Goal: Task Accomplishment & Management: Use online tool/utility

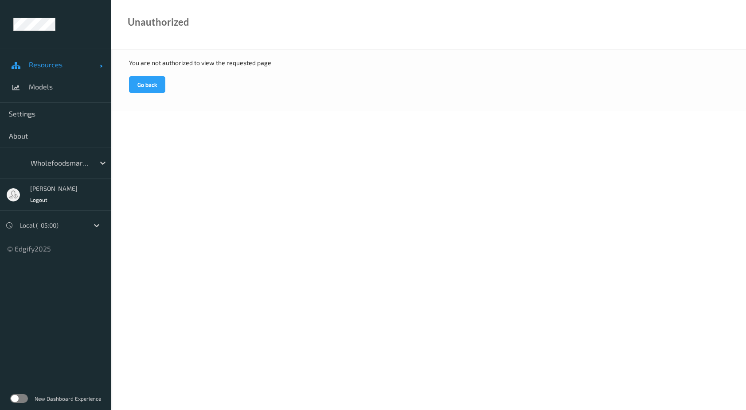
click at [61, 62] on span "Resources" at bounding box center [64, 64] width 71 height 9
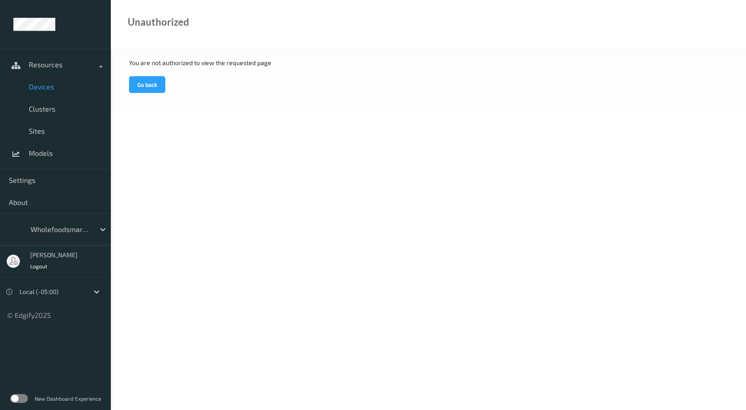
click at [51, 81] on link "Devices" at bounding box center [55, 87] width 111 height 22
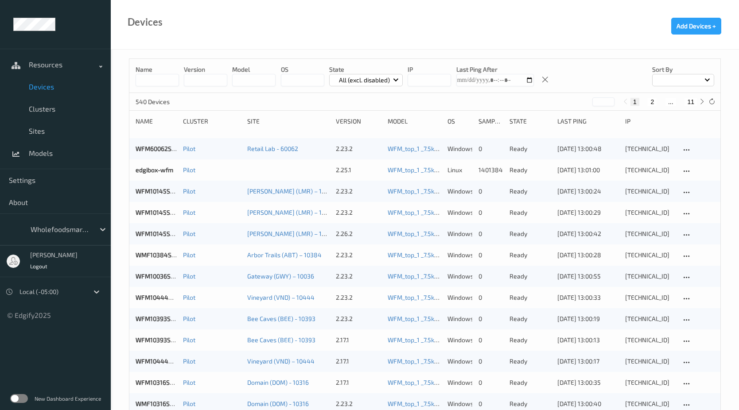
click at [164, 82] on input at bounding box center [157, 80] width 43 height 12
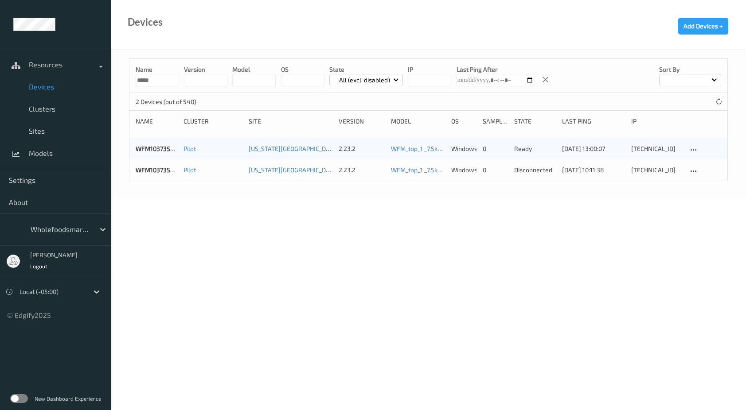
type input "*****"
click at [352, 206] on body "Resources Devices Clusters Sites Models Settings About wholefoodsmarket Sky McE…" at bounding box center [373, 205] width 746 height 410
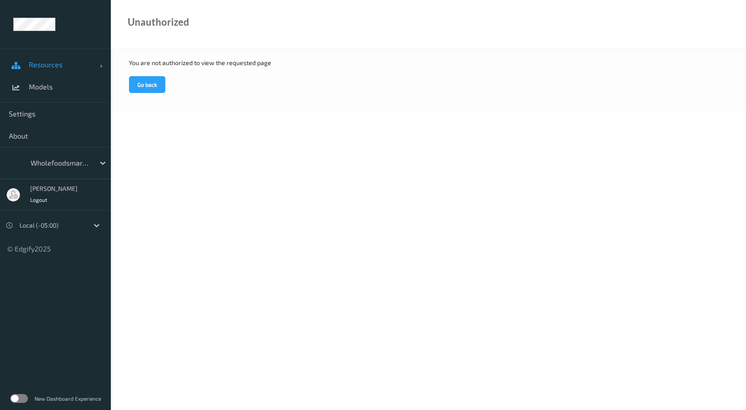
click at [50, 63] on span "Resources" at bounding box center [64, 64] width 71 height 9
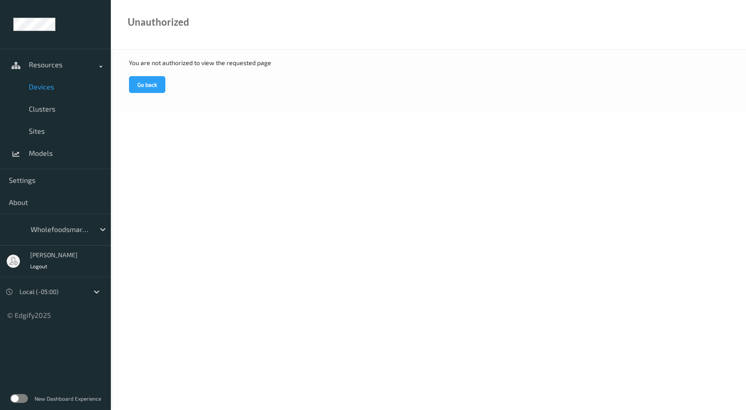
click at [55, 90] on span "Devices" at bounding box center [65, 86] width 73 height 9
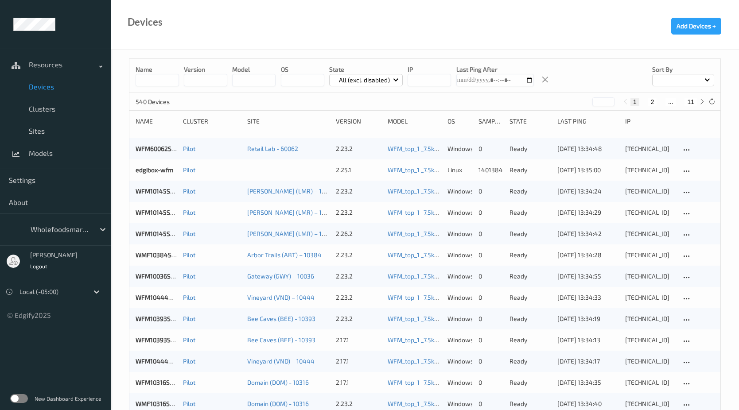
click at [167, 83] on input at bounding box center [157, 80] width 43 height 12
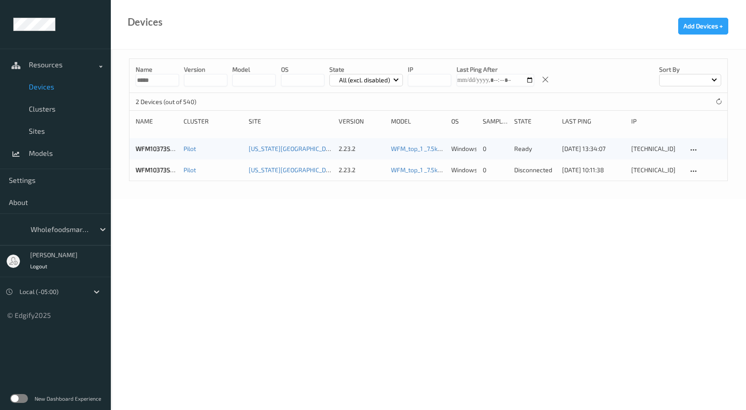
type input "*****"
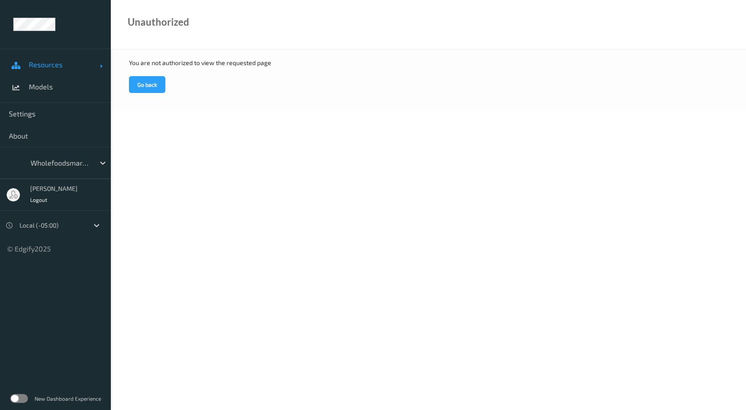
click at [56, 65] on span "Resources" at bounding box center [64, 64] width 71 height 9
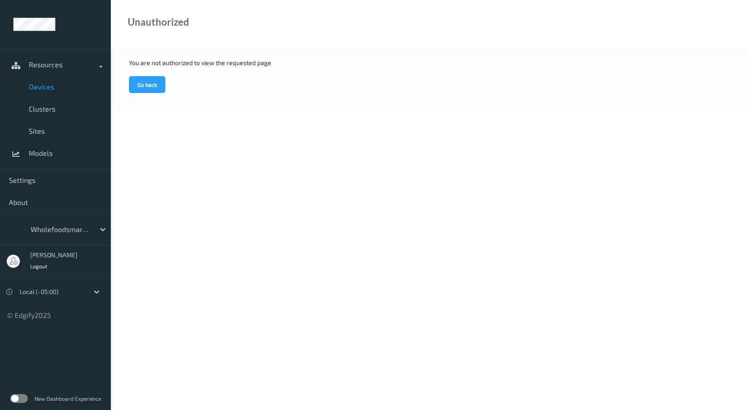
click at [64, 88] on span "Devices" at bounding box center [65, 86] width 73 height 9
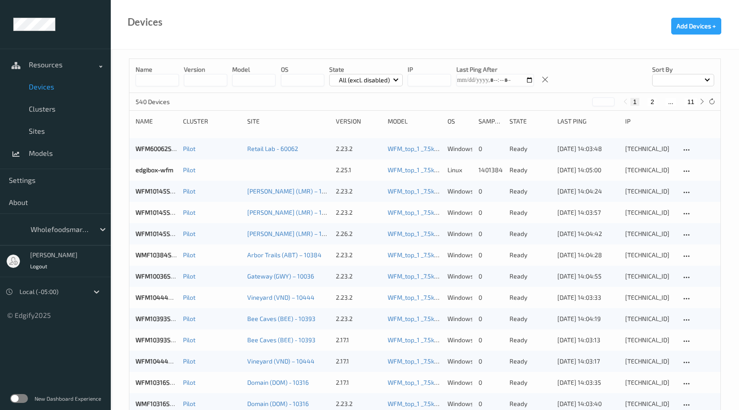
click at [173, 83] on input at bounding box center [157, 80] width 43 height 12
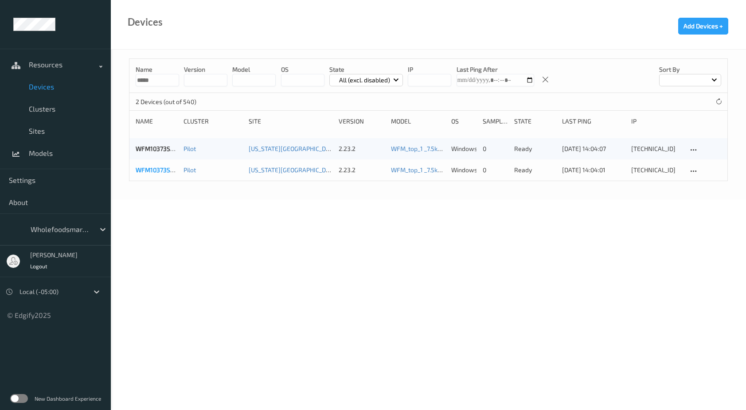
type input "*****"
click at [168, 169] on link "WFM10373SCL041" at bounding box center [161, 170] width 51 height 8
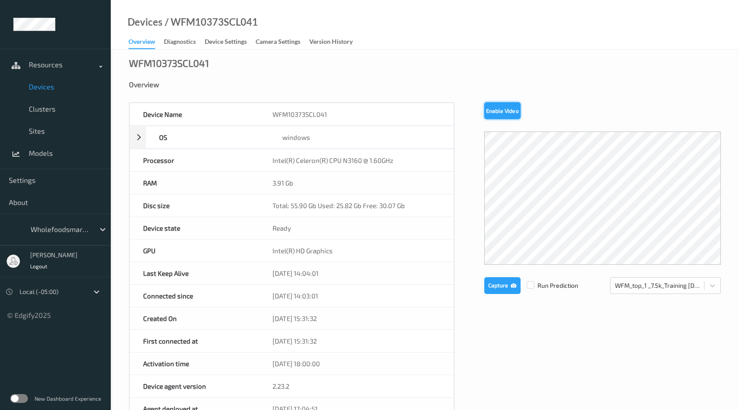
click at [493, 115] on button "Enable Video" at bounding box center [502, 110] width 36 height 17
click at [505, 315] on div "Device Name WFM10373SCL041 OS windows Platform Microsoft Windows 10 Enterprise …" at bounding box center [425, 379] width 592 height 554
click at [501, 288] on button "Capture" at bounding box center [502, 285] width 36 height 17
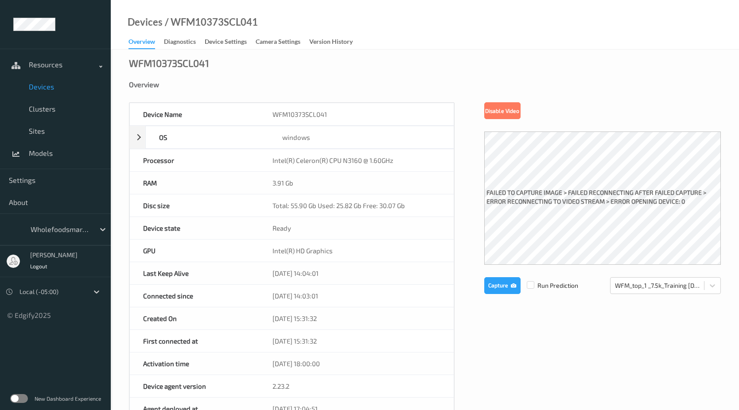
click at [464, 187] on div "Device Name WFM10373SCL041 OS windows Platform Microsoft Windows 10 Enterprise …" at bounding box center [425, 379] width 592 height 554
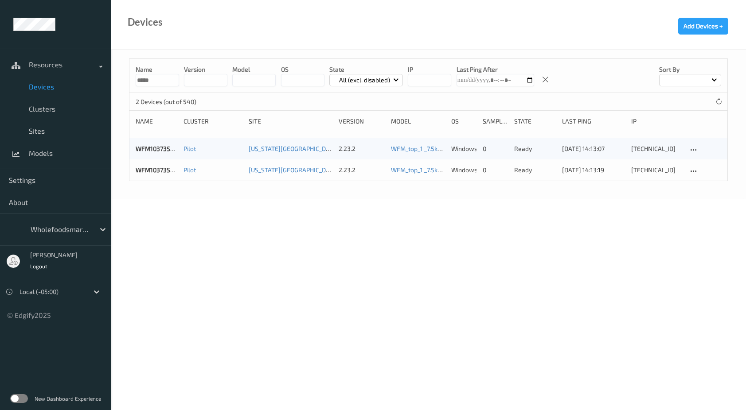
drag, startPoint x: 161, startPoint y: 81, endPoint x: 128, endPoint y: 76, distance: 33.6
click at [128, 76] on div "Name ***** version model OS State All (excl. disabled) IP Last Ping After Sort …" at bounding box center [428, 125] width 635 height 150
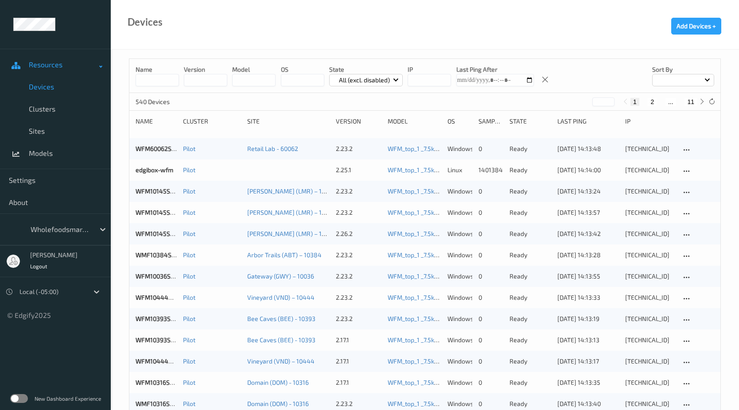
click at [45, 70] on link "Resources" at bounding box center [55, 65] width 111 height 22
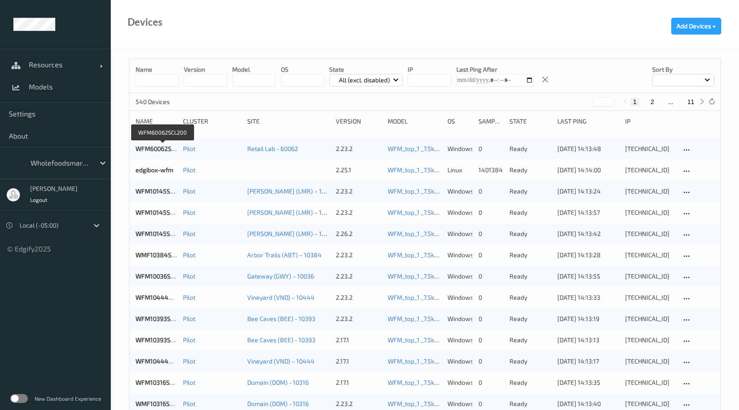
click at [23, 398] on label at bounding box center [19, 398] width 18 height 9
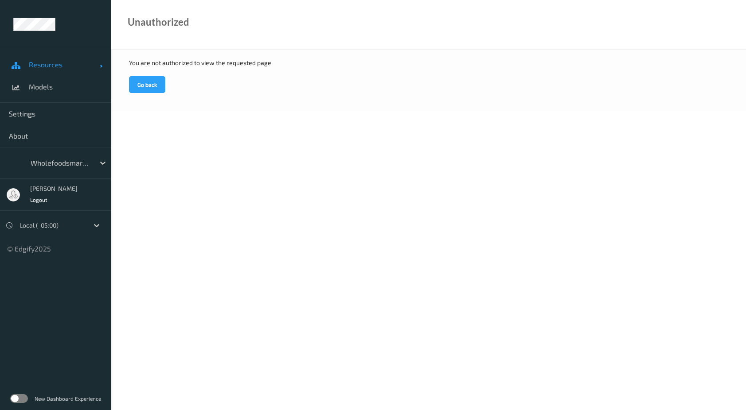
click at [65, 58] on link "Resources" at bounding box center [55, 65] width 111 height 22
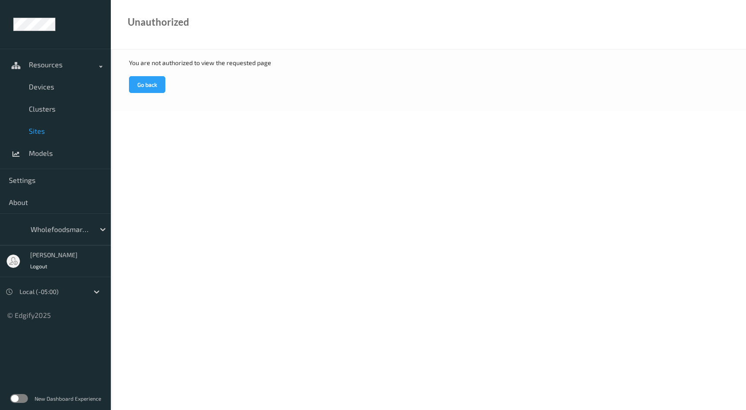
click at [43, 133] on span "Sites" at bounding box center [65, 131] width 73 height 9
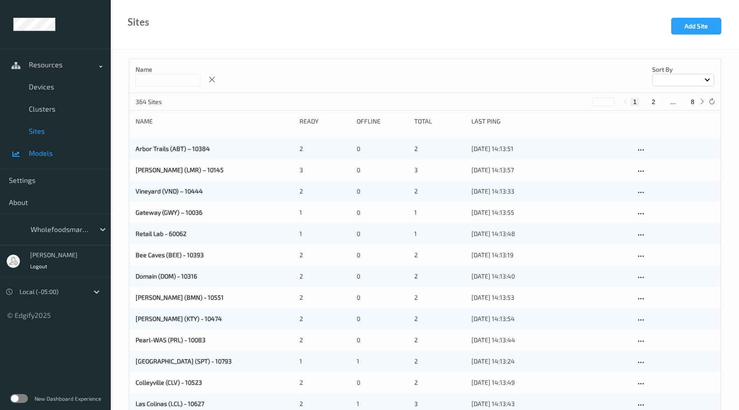
click at [39, 149] on span "Models" at bounding box center [65, 153] width 73 height 9
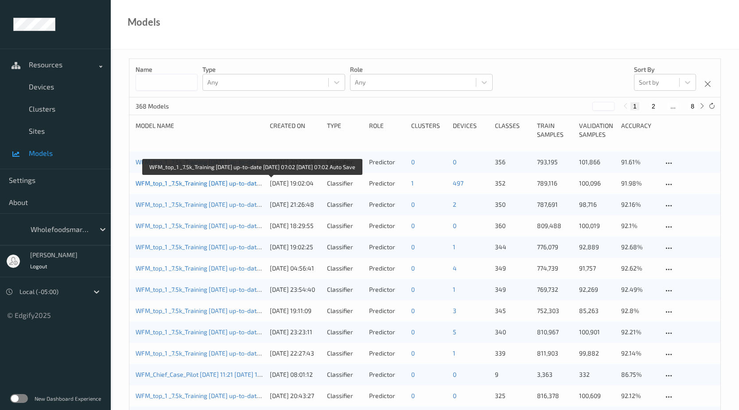
click at [211, 183] on link "WFM_top_1 _7.5k_Training [DATE] up-to-date [DATE] 07:02 [DATE] 07:02 Auto Save" at bounding box center [250, 183] width 228 height 8
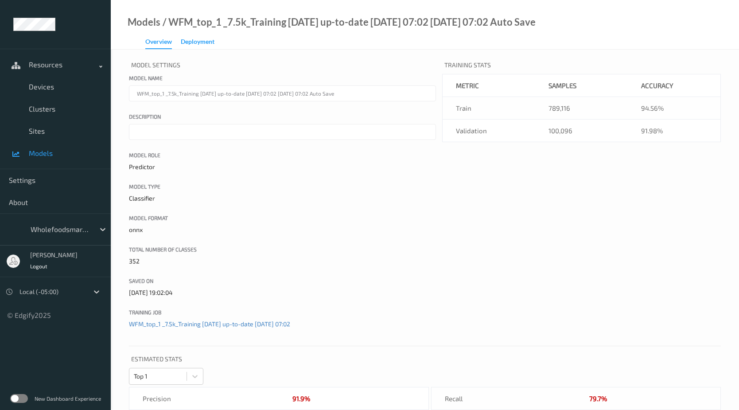
click at [207, 40] on div "Deployment" at bounding box center [198, 42] width 34 height 11
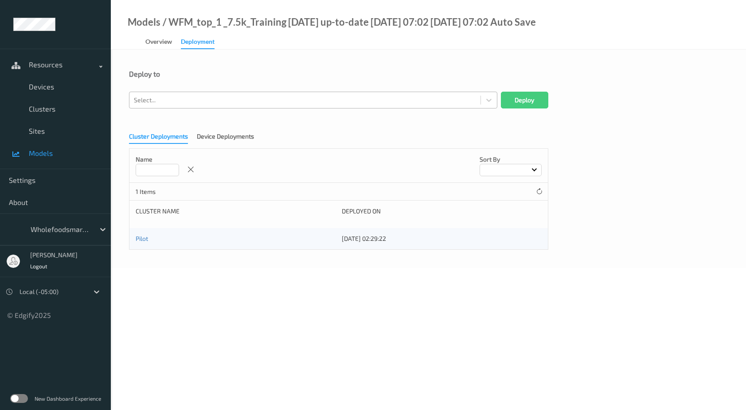
click at [206, 101] on div at bounding box center [305, 100] width 342 height 11
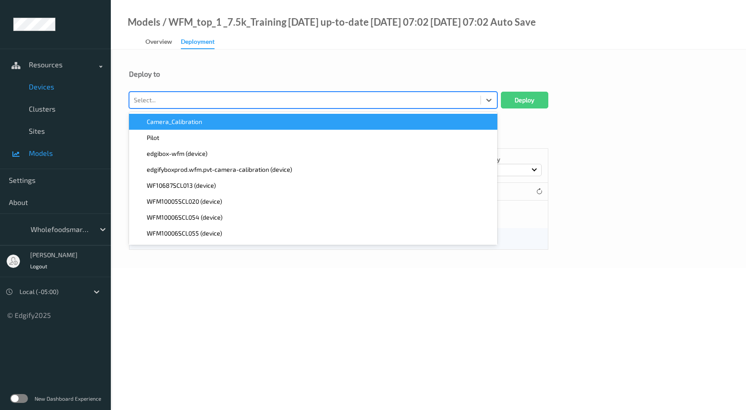
click at [54, 84] on span "Devices" at bounding box center [65, 86] width 73 height 9
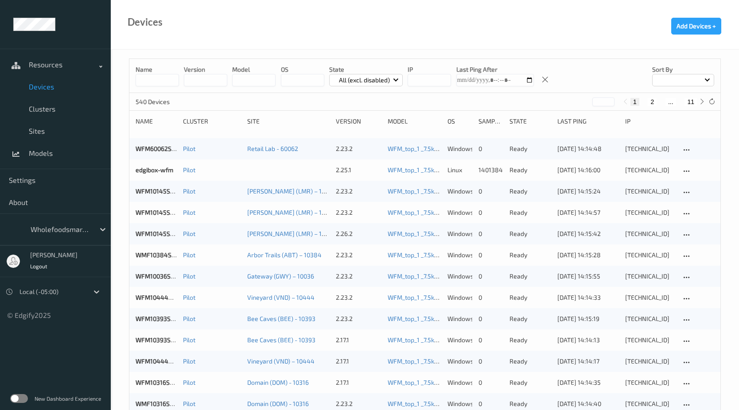
click at [21, 397] on label at bounding box center [19, 398] width 18 height 9
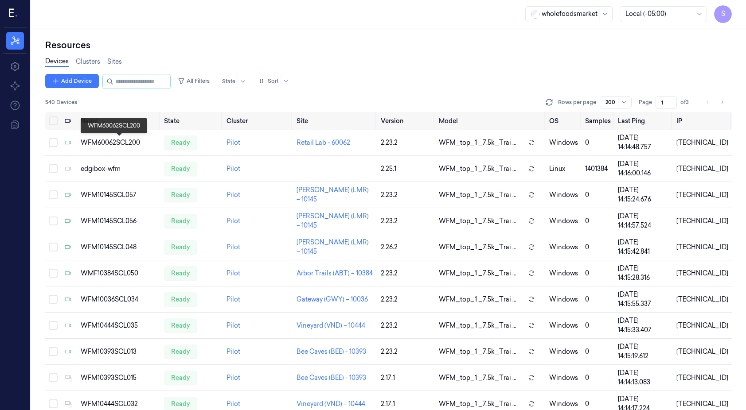
drag, startPoint x: 107, startPoint y: 144, endPoint x: 58, endPoint y: 59, distance: 97.9
click at [58, 59] on link "Devices" at bounding box center [56, 62] width 23 height 10
drag, startPoint x: 104, startPoint y: 246, endPoint x: 88, endPoint y: 235, distance: 20.0
click at [88, 235] on td "WFM10145SCL048" at bounding box center [118, 247] width 83 height 26
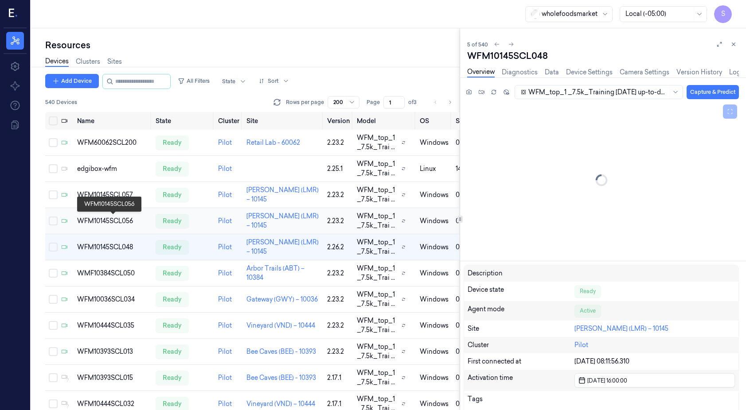
click at [94, 221] on div "WFM10145SCL056" at bounding box center [112, 221] width 71 height 9
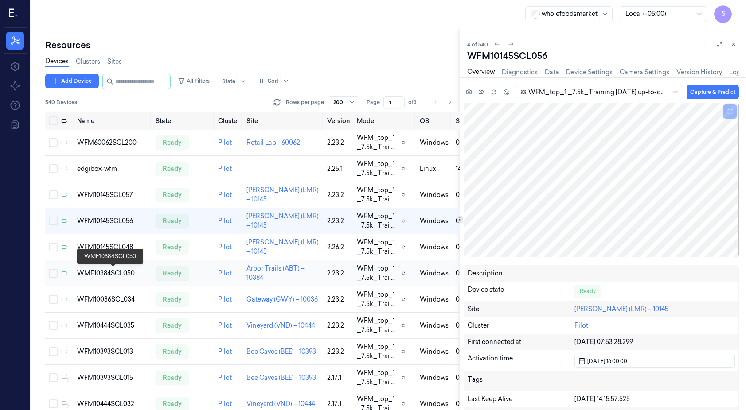
click at [115, 276] on div "WMF10384SCL050" at bounding box center [112, 273] width 71 height 9
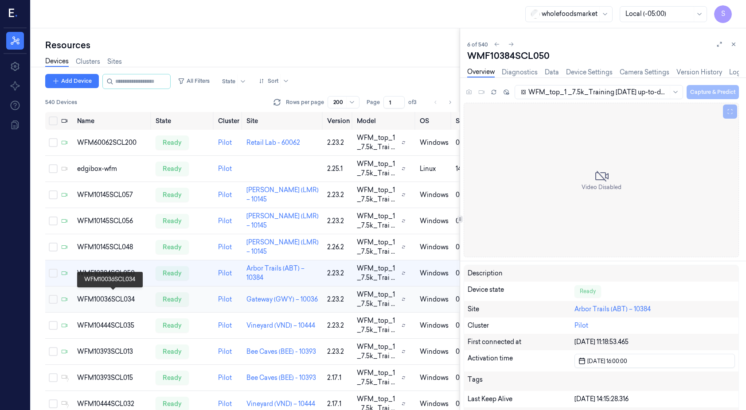
scroll to position [12, 0]
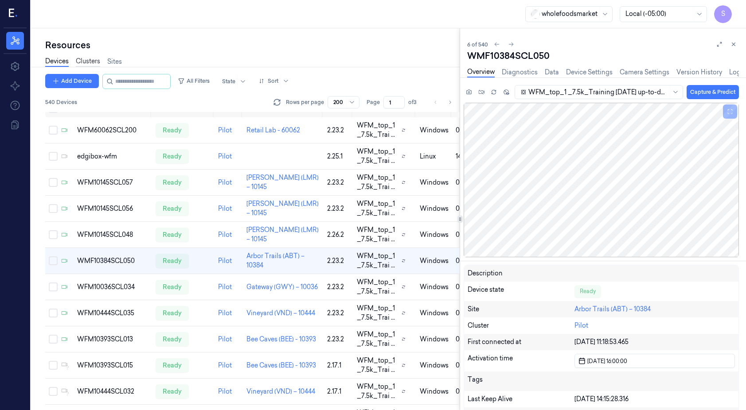
click at [92, 65] on link "Clusters" at bounding box center [88, 62] width 24 height 10
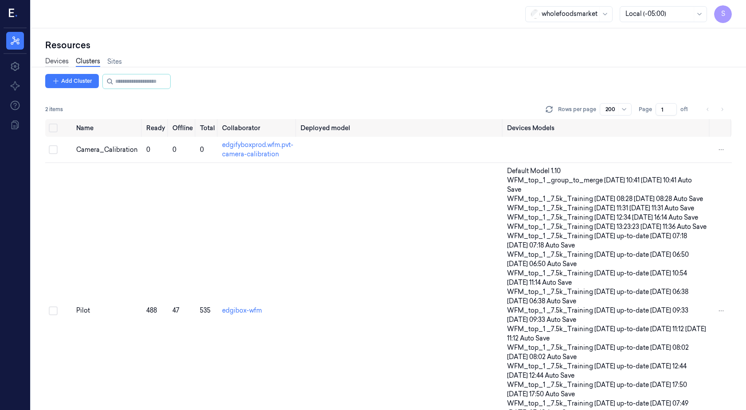
click at [60, 59] on link "Devices" at bounding box center [56, 62] width 23 height 10
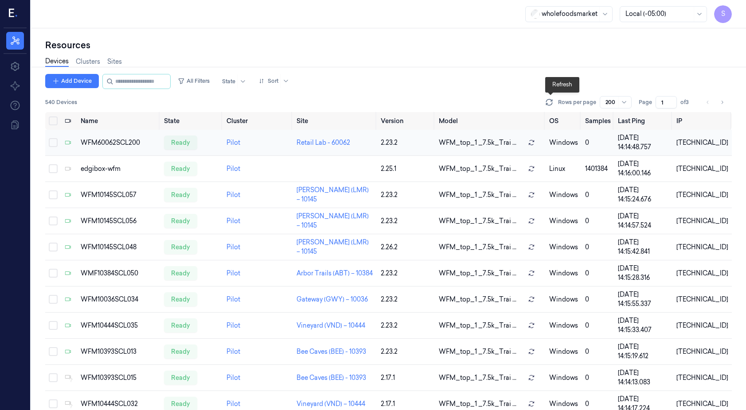
drag, startPoint x: 103, startPoint y: 191, endPoint x: 123, endPoint y: 143, distance: 51.8
click at [121, 141] on div "WFM60062SCL200" at bounding box center [119, 142] width 76 height 9
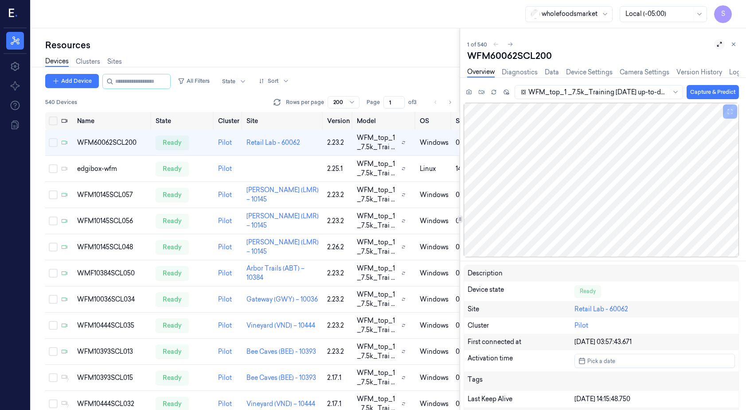
click at [720, 42] on icon at bounding box center [719, 44] width 5 height 5
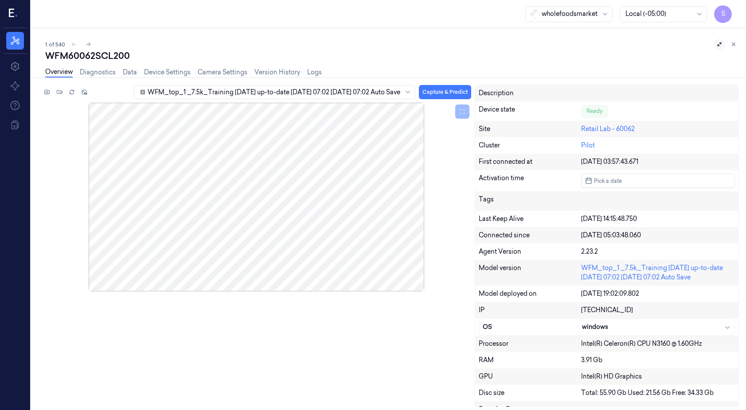
click at [719, 43] on icon at bounding box center [719, 44] width 6 height 6
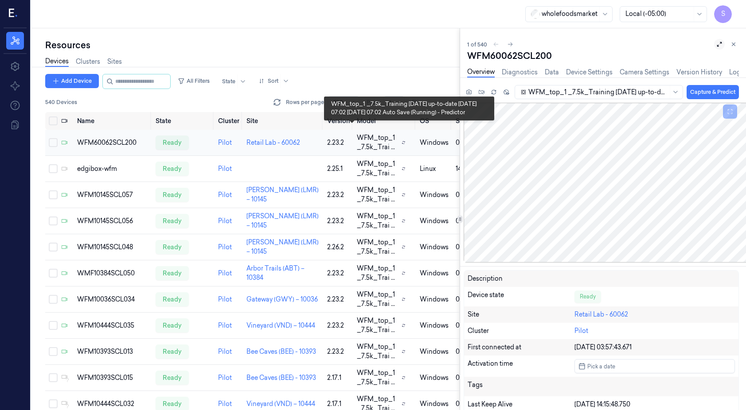
scroll to position [0, 4]
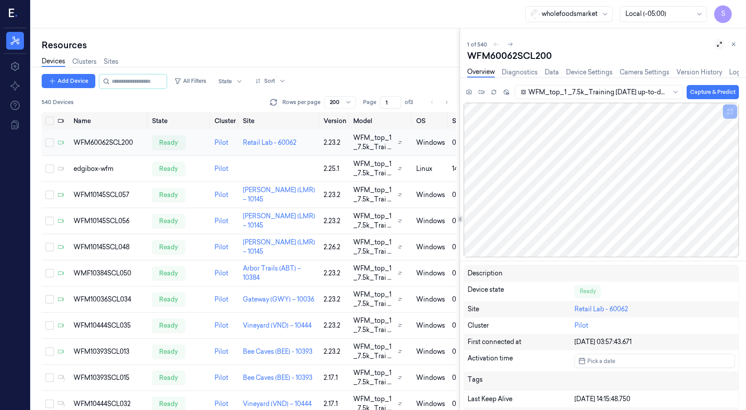
click at [52, 140] on button "Select row" at bounding box center [49, 142] width 9 height 9
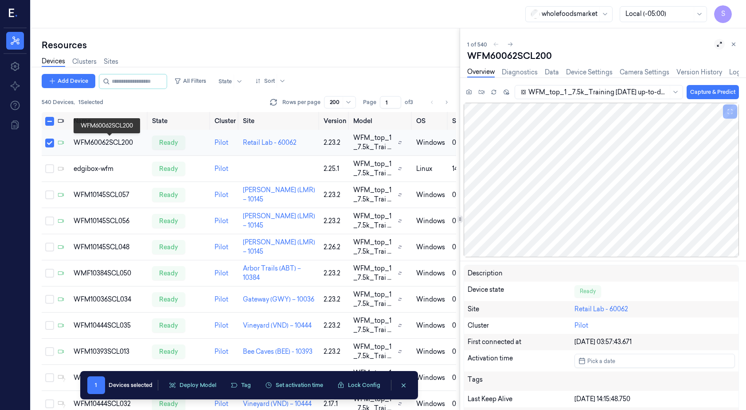
drag, startPoint x: 94, startPoint y: 141, endPoint x: 53, endPoint y: 140, distance: 41.7
click at [53, 140] on button "Select row" at bounding box center [49, 143] width 9 height 9
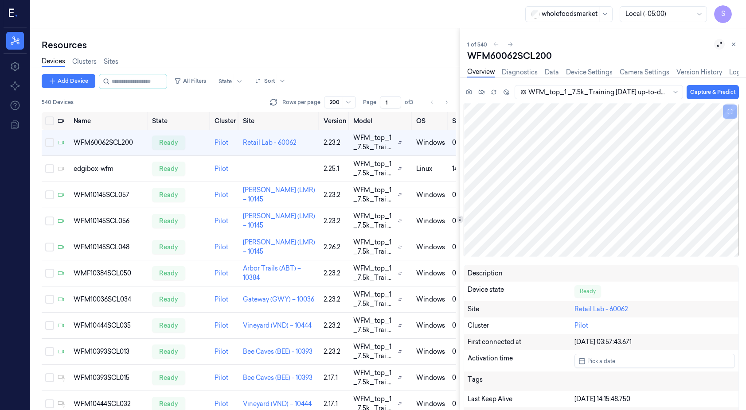
drag, startPoint x: 736, startPoint y: 46, endPoint x: 709, endPoint y: 155, distance: 112.2
click at [736, 46] on icon at bounding box center [733, 44] width 6 height 6
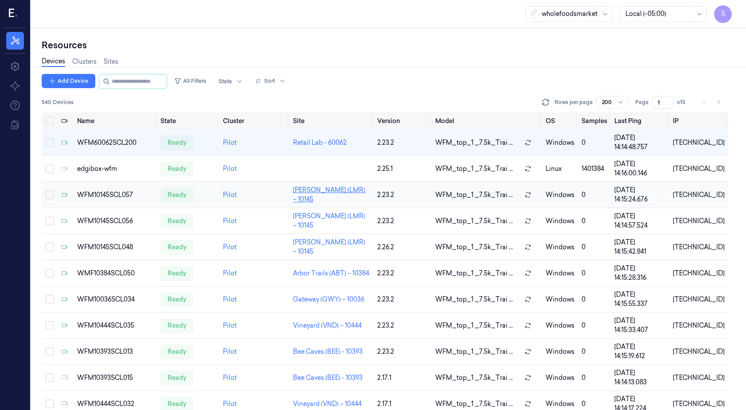
drag, startPoint x: 573, startPoint y: 193, endPoint x: 317, endPoint y: 195, distance: 255.7
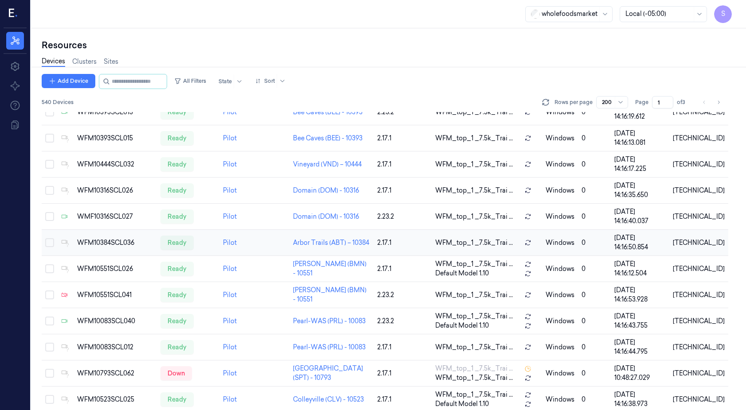
scroll to position [266, 0]
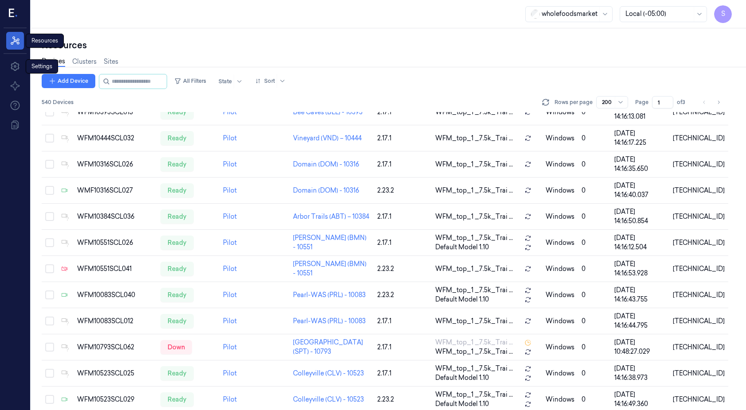
click at [13, 45] on icon at bounding box center [15, 40] width 11 height 11
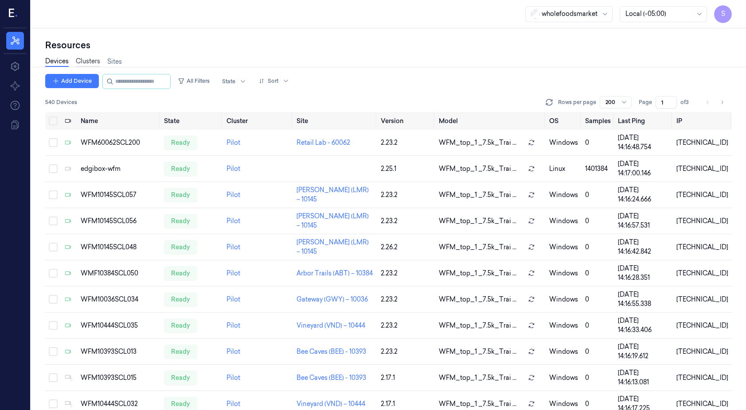
click at [96, 62] on link "Clusters" at bounding box center [88, 62] width 24 height 10
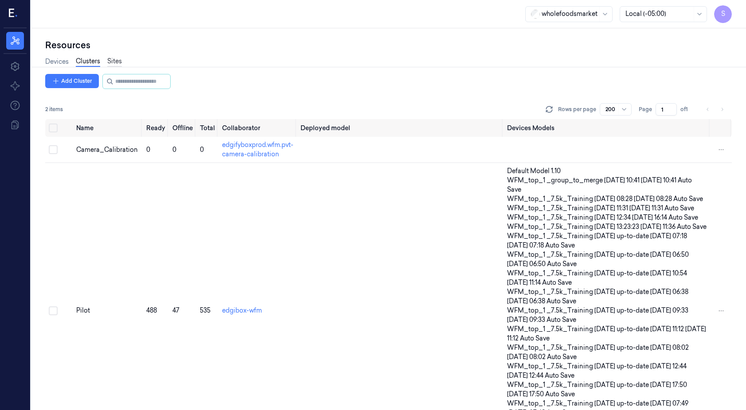
click at [111, 61] on link "Sites" at bounding box center [114, 62] width 15 height 10
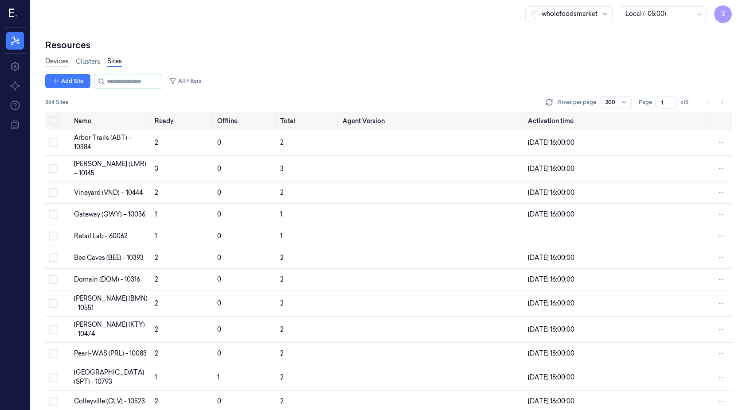
click at [65, 62] on link "Devices" at bounding box center [56, 62] width 23 height 10
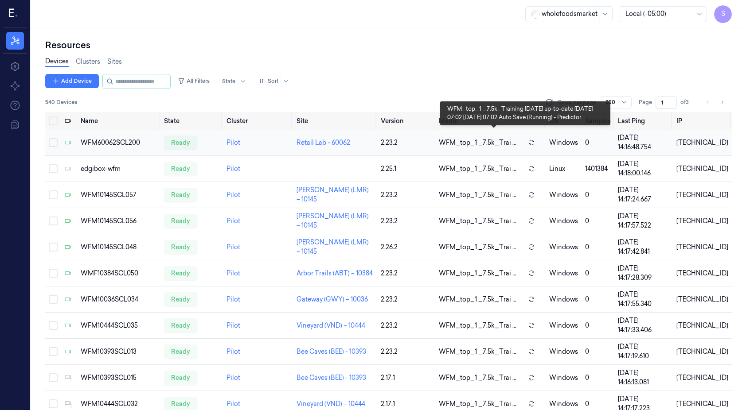
click at [485, 144] on span "WFM_top_1 _7.5k_Trai ..." at bounding box center [478, 142] width 78 height 9
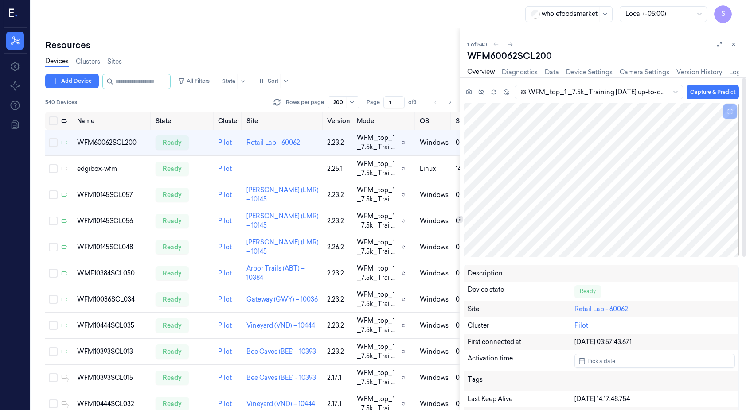
click at [678, 89] on div at bounding box center [676, 92] width 9 height 7
click at [674, 96] on div at bounding box center [675, 92] width 11 height 13
click at [428, 53] on div "Devices Clusters Sites" at bounding box center [252, 62] width 414 height 23
click at [427, 46] on div "Resources" at bounding box center [252, 45] width 414 height 12
click at [732, 46] on icon at bounding box center [733, 44] width 6 height 6
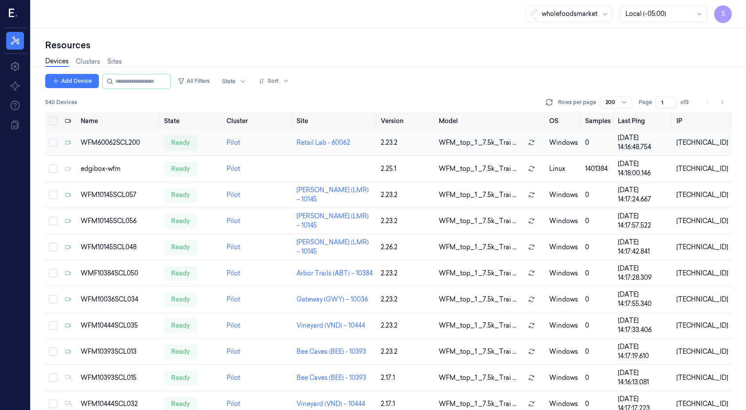
click at [56, 142] on button "Select row" at bounding box center [53, 142] width 9 height 9
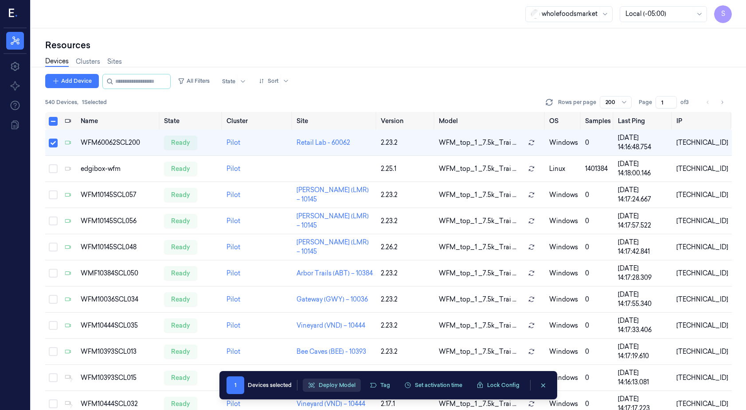
click at [353, 388] on button "Deploy Model" at bounding box center [332, 385] width 58 height 13
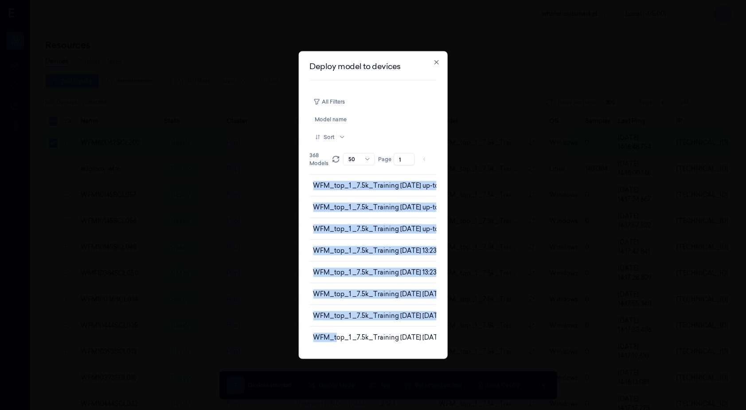
drag, startPoint x: 338, startPoint y: 342, endPoint x: 403, endPoint y: 344, distance: 65.6
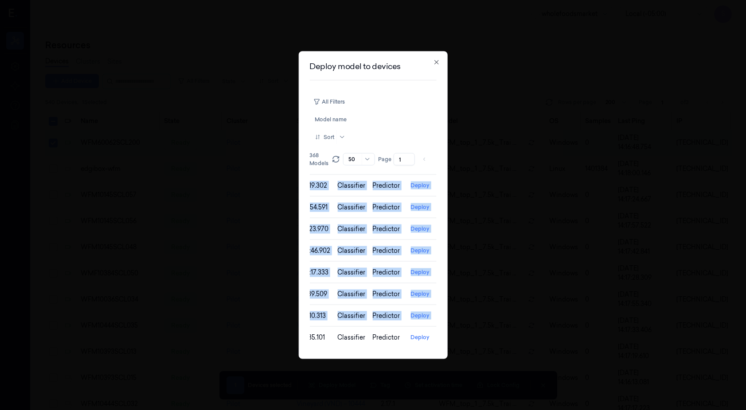
scroll to position [0, 354]
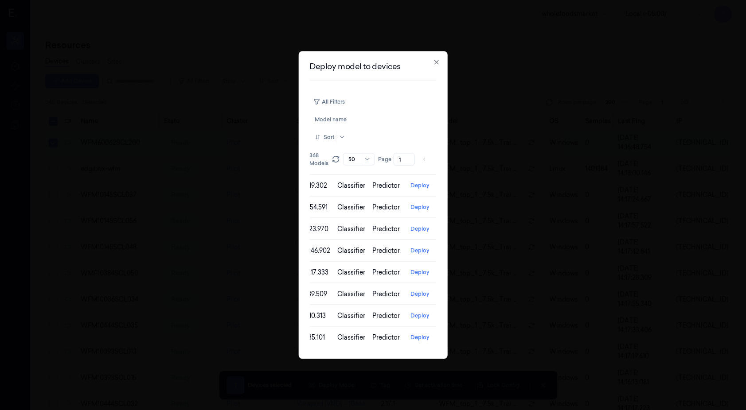
click at [402, 136] on div "All Filters Model name Sort" at bounding box center [380, 120] width 142 height 50
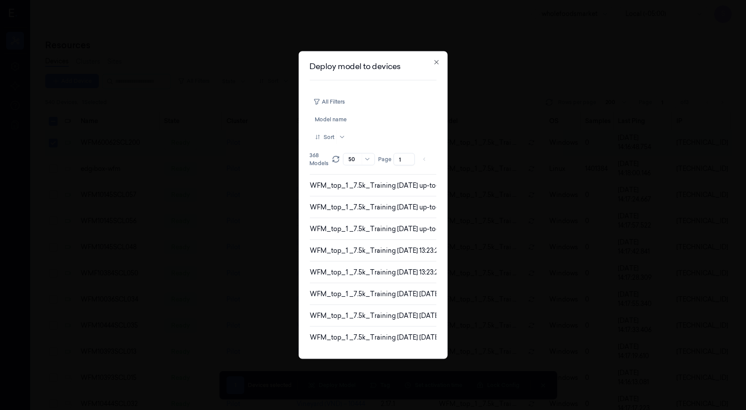
scroll to position [0, 0]
click at [339, 117] on div at bounding box center [376, 120] width 122 height 8
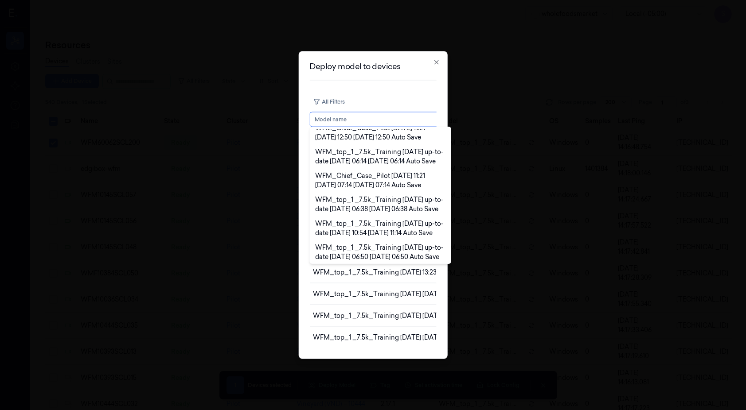
scroll to position [399, 0]
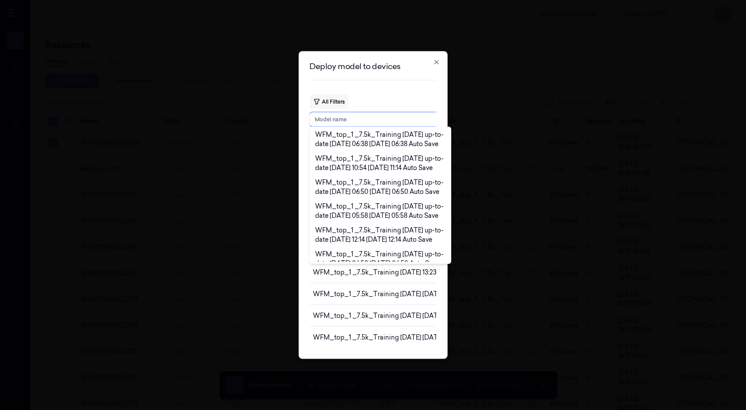
click at [341, 100] on button "All Filters" at bounding box center [328, 102] width 39 height 14
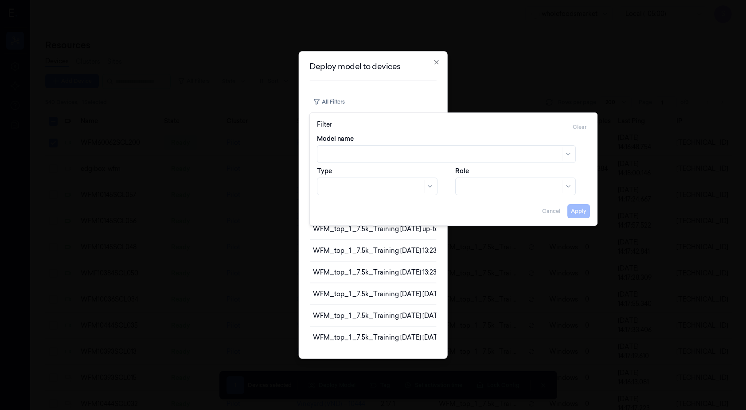
click at [573, 186] on div at bounding box center [569, 186] width 9 height 7
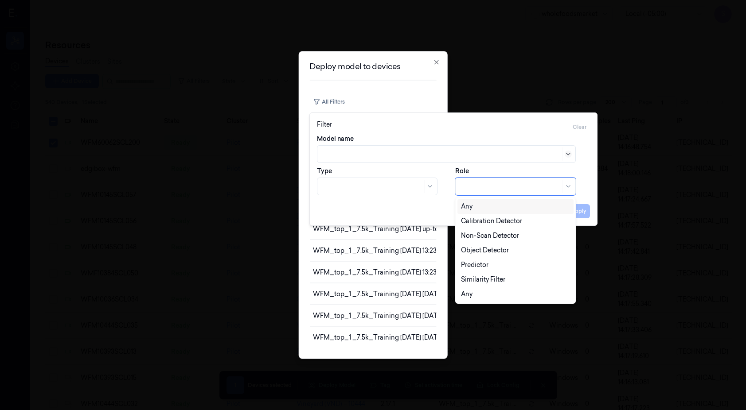
click at [569, 152] on icon at bounding box center [568, 154] width 7 height 7
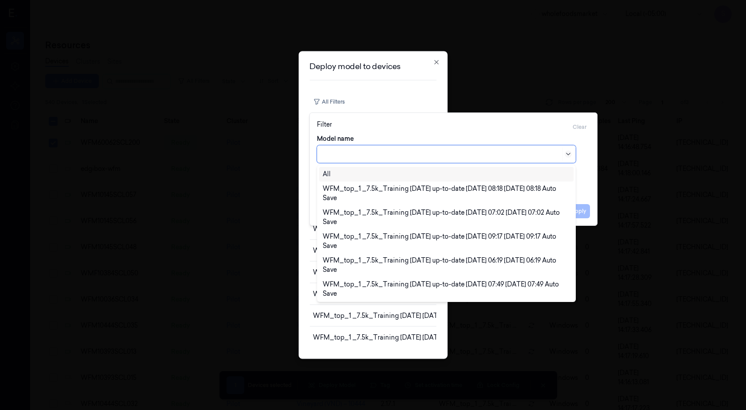
click at [569, 152] on icon at bounding box center [568, 154] width 7 height 7
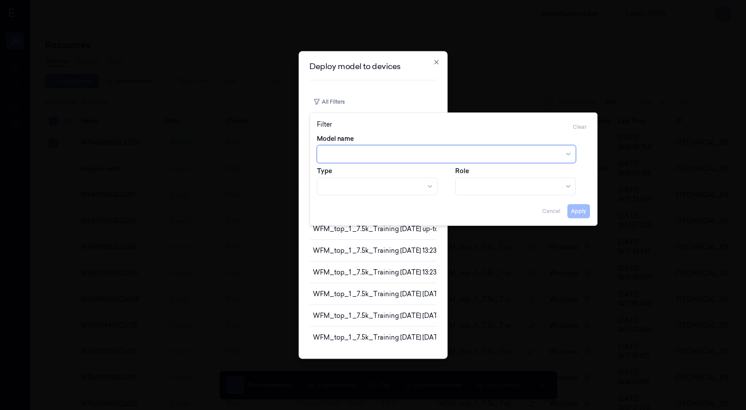
click at [435, 189] on div at bounding box center [377, 187] width 121 height 18
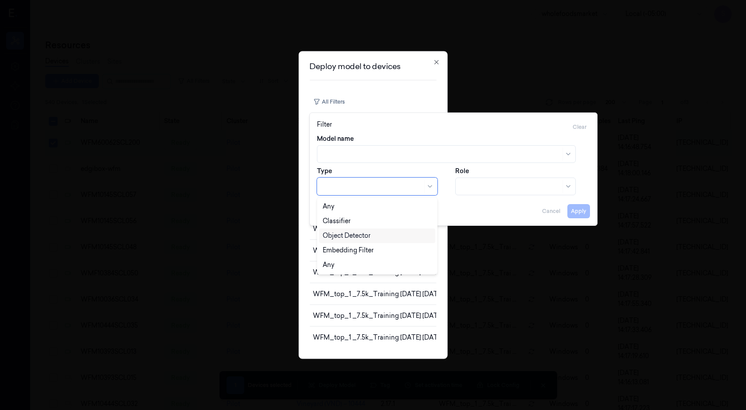
click at [481, 128] on div "Filter Clear" at bounding box center [453, 127] width 273 height 14
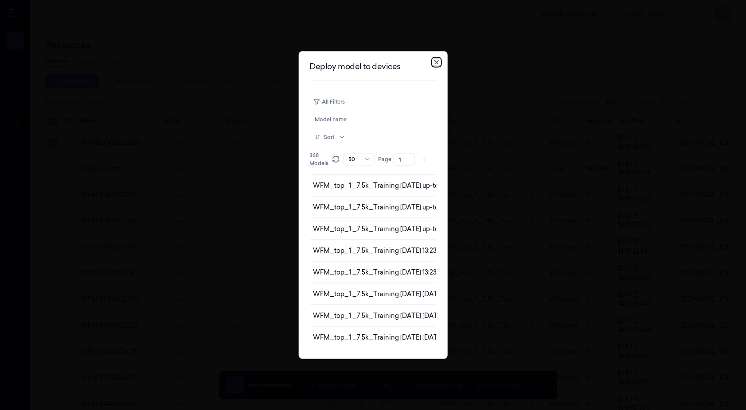
click at [437, 61] on icon "button" at bounding box center [436, 62] width 7 height 7
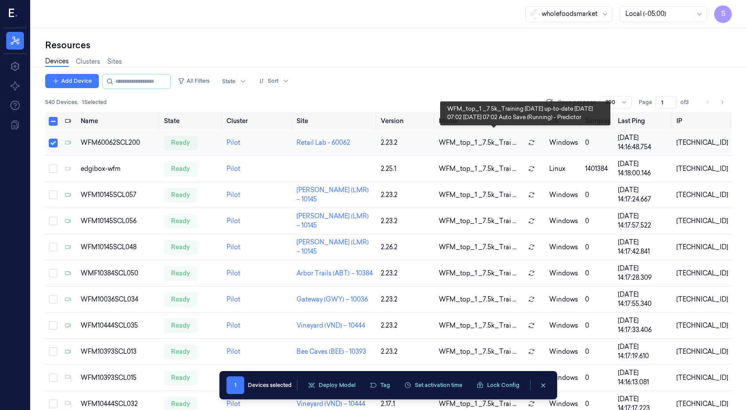
click at [469, 140] on span "WFM_top_1 _7.5k_Trai ..." at bounding box center [478, 142] width 78 height 9
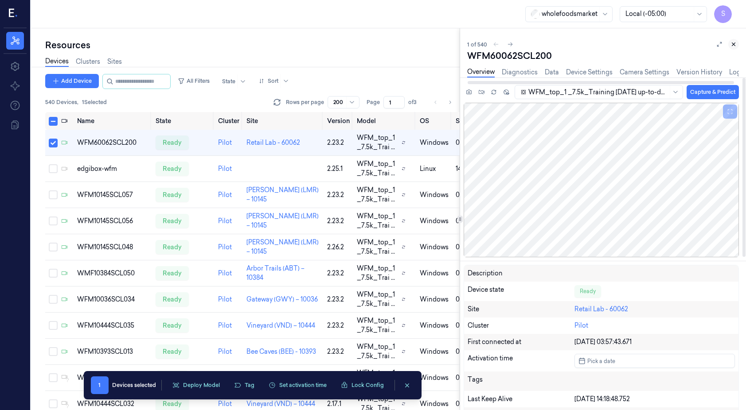
click at [736, 45] on icon at bounding box center [733, 44] width 6 height 6
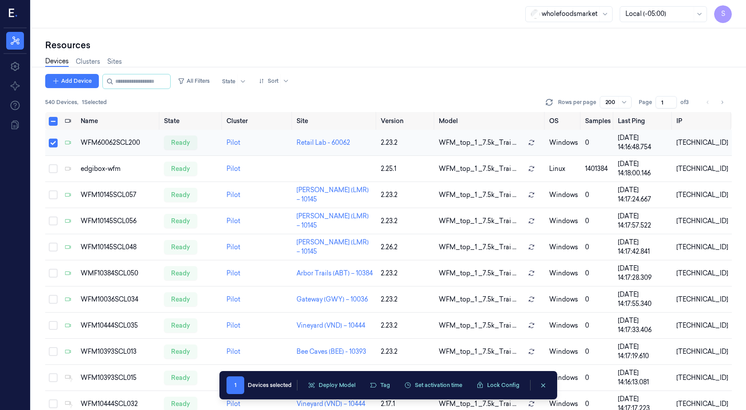
click at [55, 141] on button "Select row" at bounding box center [53, 143] width 9 height 9
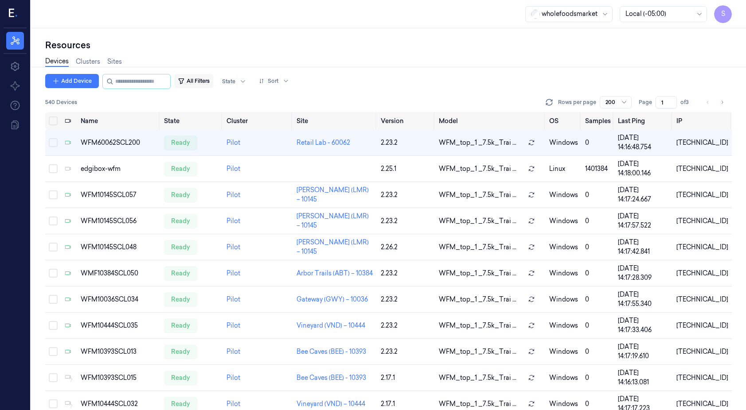
click at [203, 78] on button "All Filters" at bounding box center [193, 81] width 39 height 14
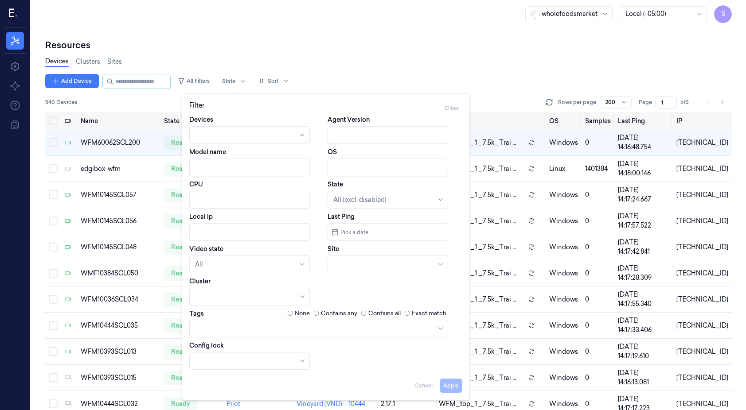
click at [301, 169] on input "Model name" at bounding box center [249, 168] width 121 height 18
click at [300, 169] on input "Model name" at bounding box center [249, 168] width 121 height 18
click at [420, 384] on div "Apply Cancel" at bounding box center [325, 382] width 273 height 21
click at [487, 46] on div "Resources" at bounding box center [388, 45] width 686 height 12
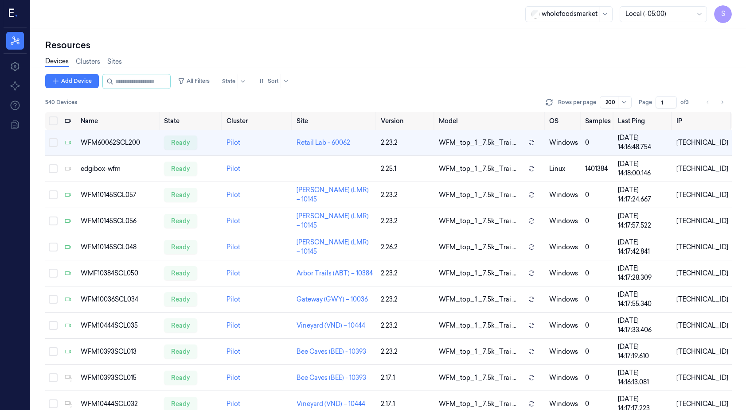
click at [484, 94] on div "Add Device All Filters State Sort 540 Devices Rows per page 200 Page 1 of 3" at bounding box center [388, 93] width 686 height 38
click at [288, 82] on icon at bounding box center [286, 81] width 4 height 2
click at [359, 75] on div "Add Device All Filters State Sort" at bounding box center [388, 81] width 686 height 15
click at [205, 85] on button "All Filters" at bounding box center [193, 81] width 39 height 14
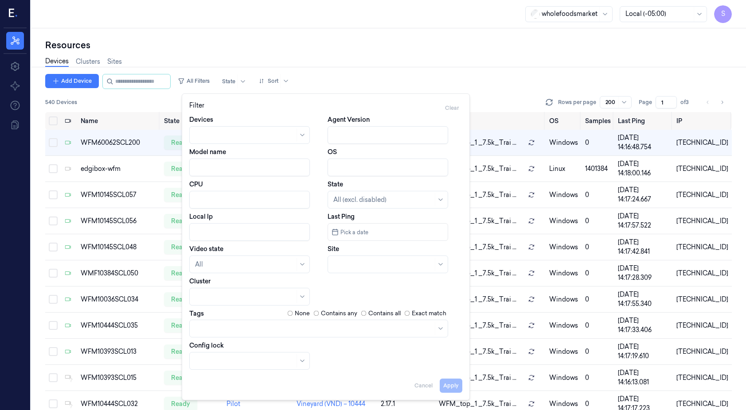
click at [381, 50] on div "Resources" at bounding box center [388, 45] width 686 height 12
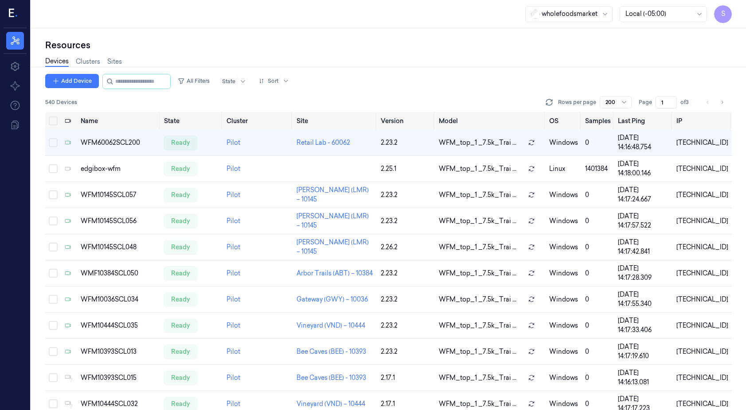
click at [723, 103] on icon "Go to next page" at bounding box center [721, 102] width 5 height 7
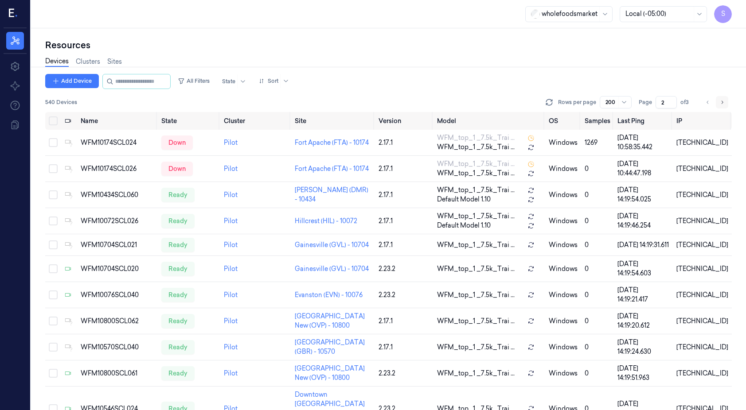
click at [722, 102] on icon "Go to next page" at bounding box center [721, 102] width 5 height 7
type input "3"
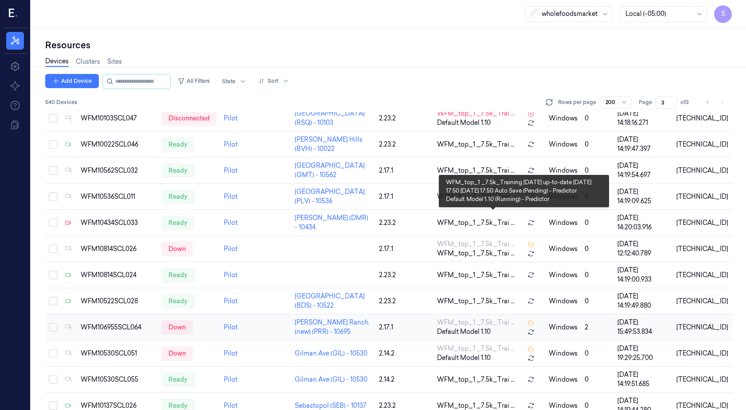
scroll to position [3396, 0]
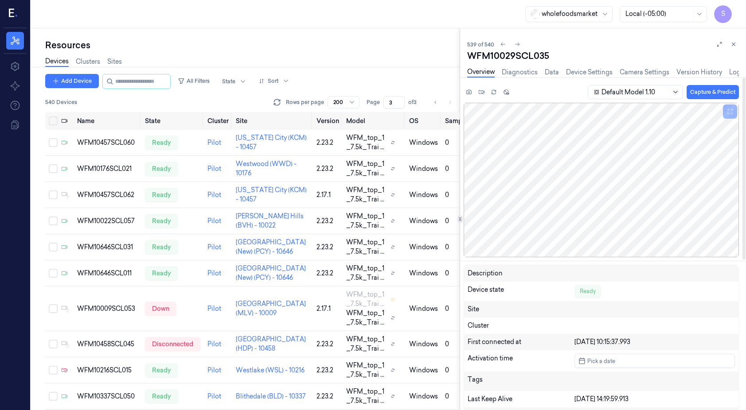
click at [676, 92] on icon at bounding box center [675, 92] width 7 height 7
click at [677, 91] on icon at bounding box center [675, 92] width 7 height 7
click at [339, 46] on div "Resources" at bounding box center [252, 45] width 414 height 12
drag, startPoint x: 733, startPoint y: 43, endPoint x: 441, endPoint y: 153, distance: 311.1
click at [733, 43] on icon at bounding box center [733, 44] width 3 height 3
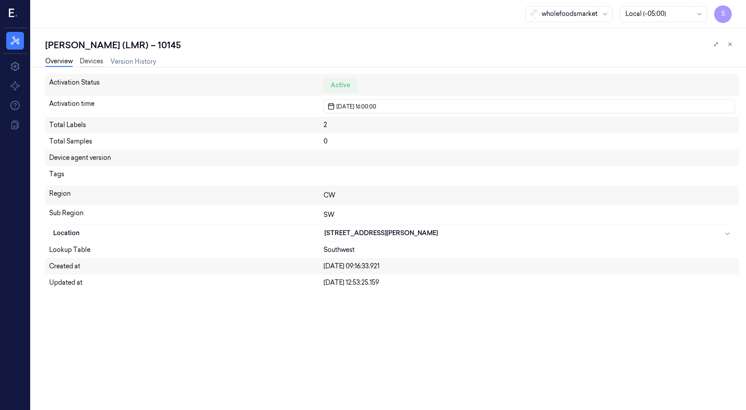
click at [86, 64] on link "Devices" at bounding box center [91, 62] width 23 height 10
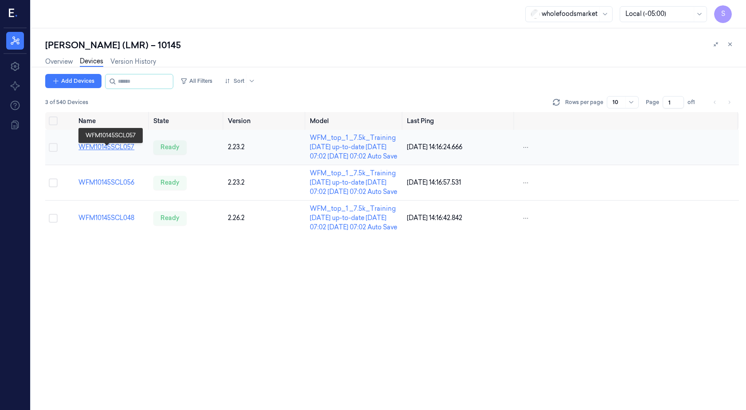
click at [109, 151] on link "WFM10145SCL057" at bounding box center [106, 147] width 56 height 8
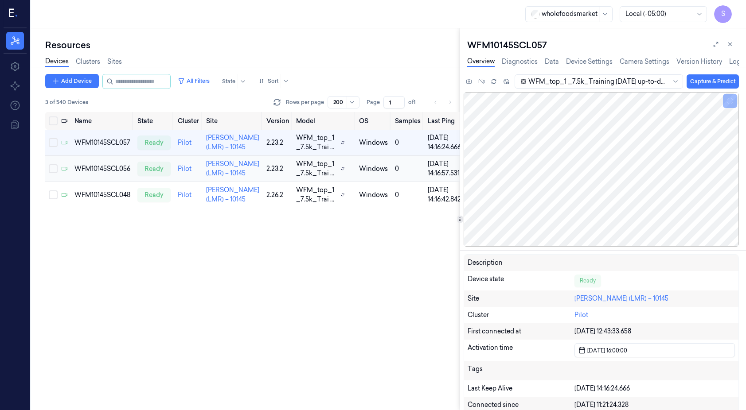
click at [118, 174] on div "WFM10145SCL056" at bounding box center [102, 168] width 56 height 9
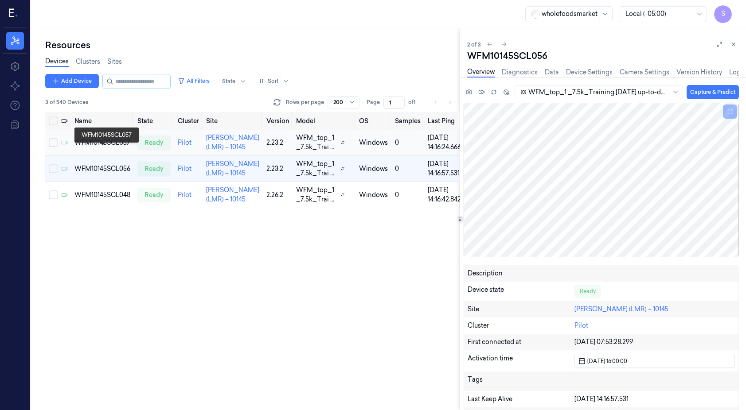
click at [111, 148] on div "WFM10145SCL057" at bounding box center [102, 142] width 56 height 9
click at [113, 174] on div "WFM10145SCL056" at bounding box center [102, 168] width 56 height 9
click at [114, 208] on td "WFM10145SCL048" at bounding box center [102, 195] width 63 height 26
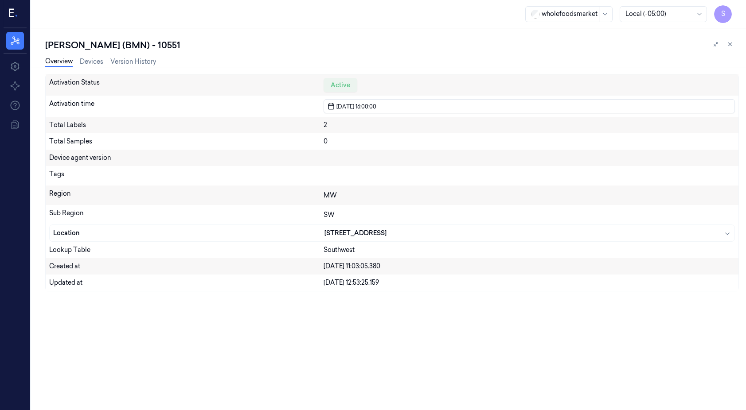
click at [97, 66] on div "Overview Devices Version History" at bounding box center [100, 62] width 111 height 10
click at [100, 63] on link "Devices" at bounding box center [91, 62] width 23 height 10
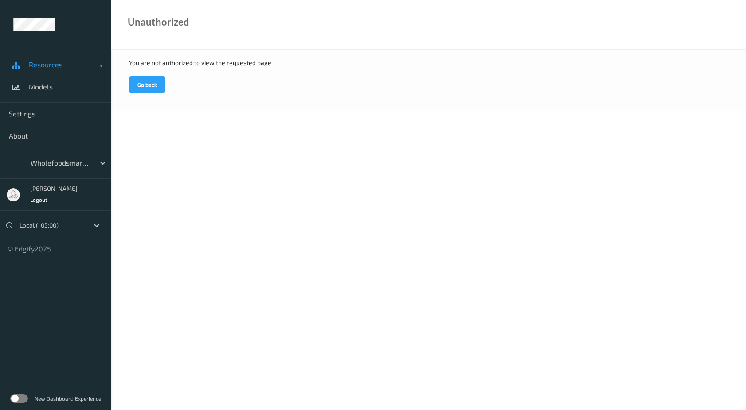
click at [40, 65] on span "Resources" at bounding box center [64, 64] width 71 height 9
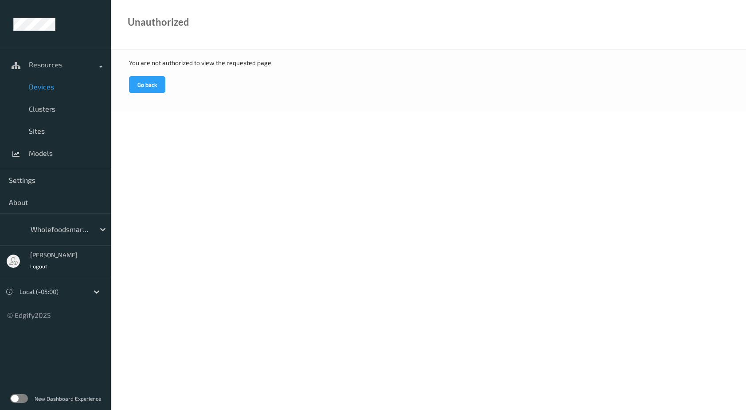
click at [45, 86] on span "Devices" at bounding box center [65, 86] width 73 height 9
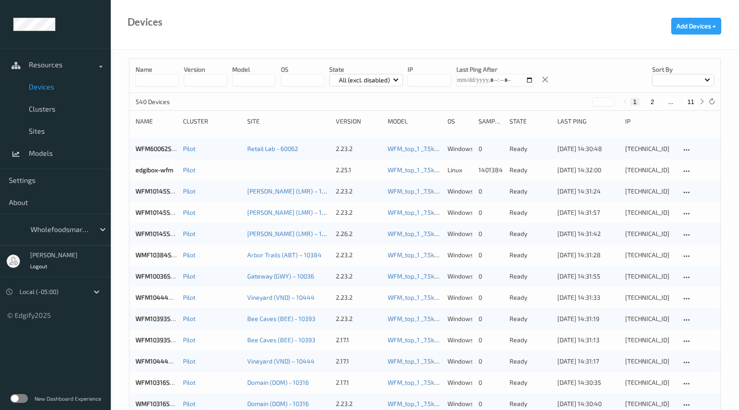
click at [145, 81] on input at bounding box center [157, 80] width 43 height 12
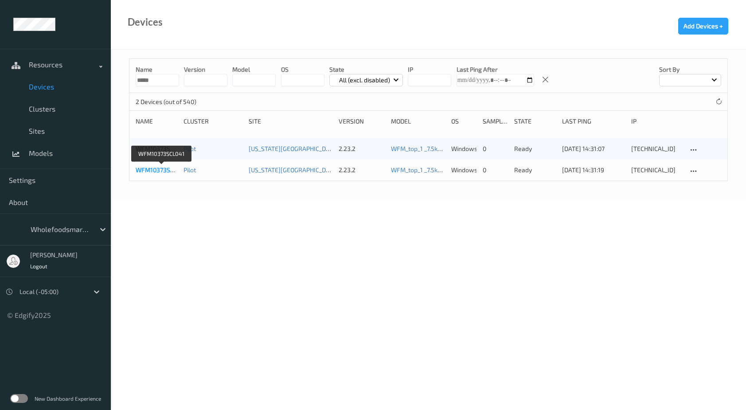
type input "*****"
click at [163, 169] on link "WFM10373SCL041" at bounding box center [161, 170] width 51 height 8
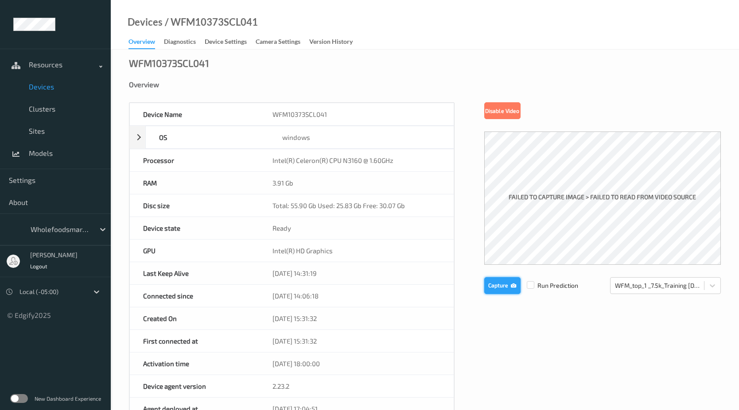
click at [497, 287] on button "Capture" at bounding box center [502, 285] width 36 height 17
